Goal: Task Accomplishment & Management: Manage account settings

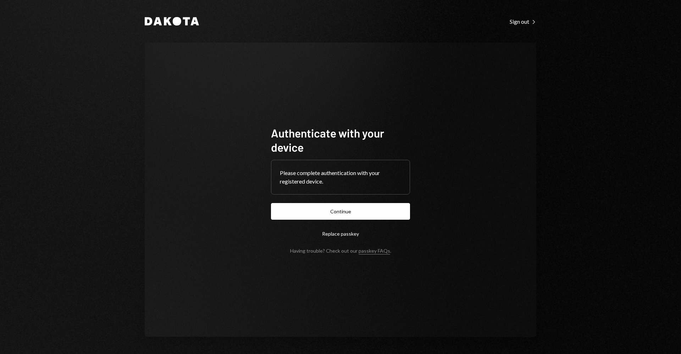
click at [366, 204] on button "Continue" at bounding box center [340, 211] width 139 height 17
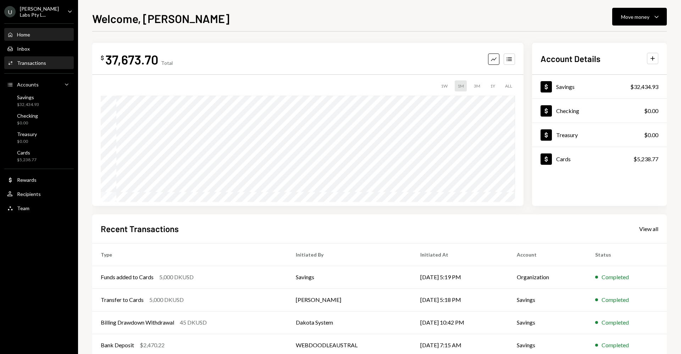
click at [44, 61] on div "Transactions" at bounding box center [31, 63] width 29 height 6
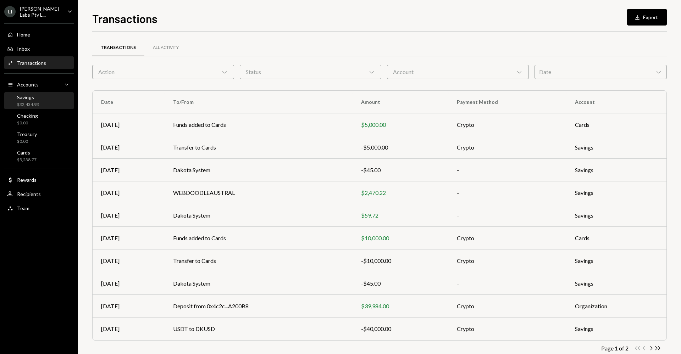
click at [52, 96] on div "Savings $32,434.93" at bounding box center [39, 100] width 64 height 13
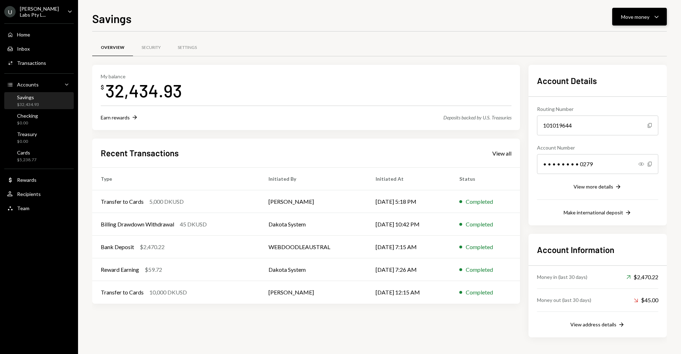
click at [622, 21] on button "Move money Caret Down" at bounding box center [639, 17] width 55 height 18
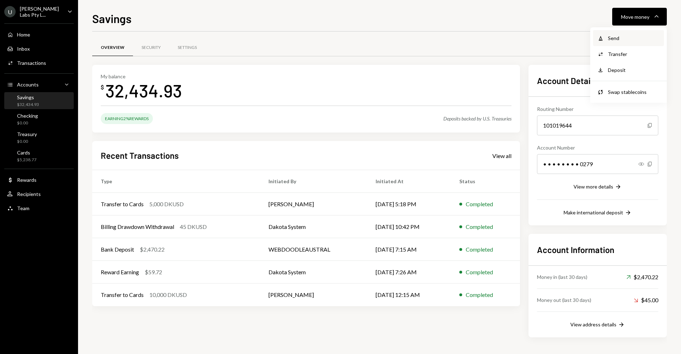
click at [622, 42] on div "Withdraw Send" at bounding box center [628, 38] width 71 height 16
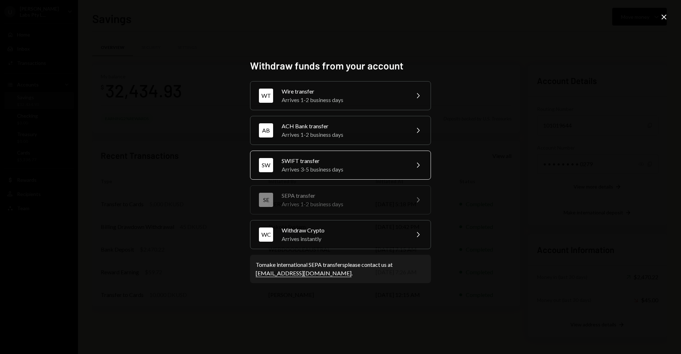
click at [353, 171] on div "Arrives 3-5 business days" at bounding box center [343, 169] width 123 height 9
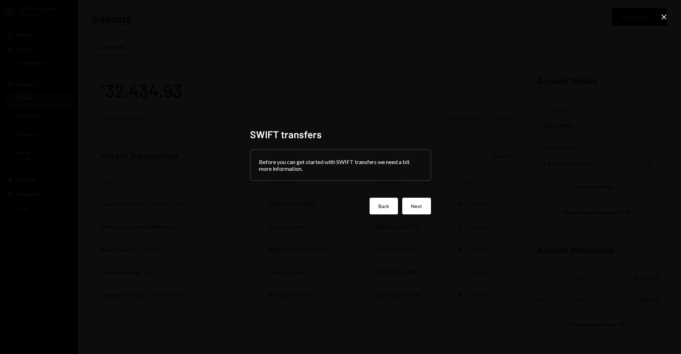
click at [381, 207] on button "Back" at bounding box center [384, 206] width 28 height 17
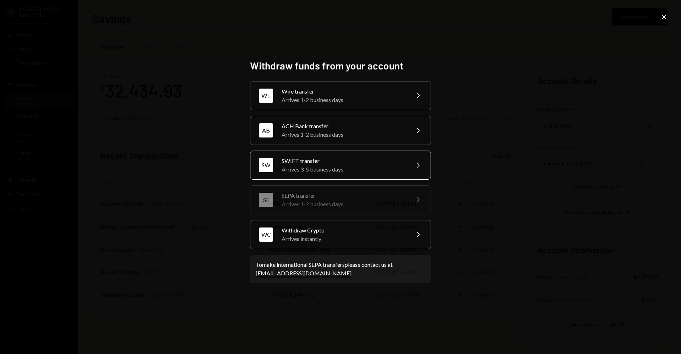
click at [398, 165] on div "Arrives 3-5 business days" at bounding box center [343, 169] width 123 height 9
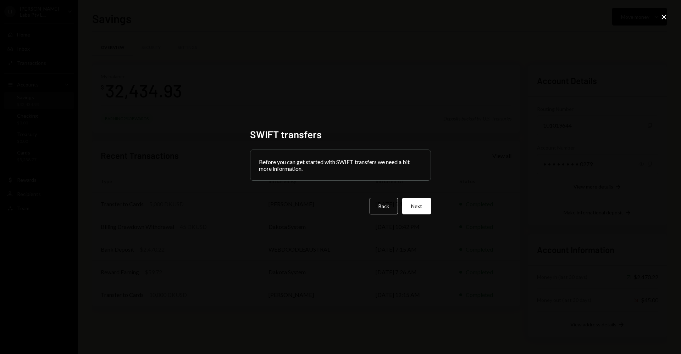
click at [379, 217] on div "SWIFT transfers Before you can get started with SWIFT transfers we need a bit m…" at bounding box center [340, 177] width 181 height 98
click at [384, 206] on button "Back" at bounding box center [384, 206] width 28 height 17
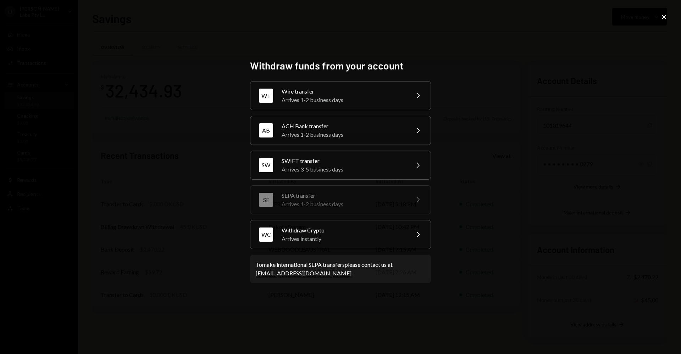
drag, startPoint x: 664, startPoint y: 18, endPoint x: 627, endPoint y: 32, distance: 39.4
click at [664, 17] on icon "Close" at bounding box center [664, 17] width 9 height 9
